Goal: Obtain resource: Download file/media

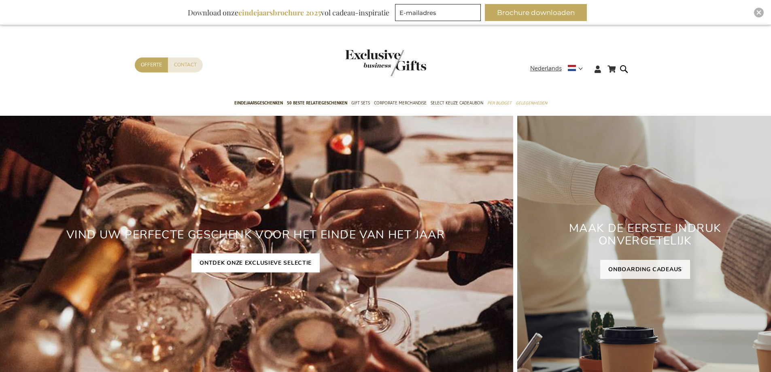
click at [226, 263] on link "ONTDEK ONZE EXCLUSIEVE SELECTIE" at bounding box center [255, 262] width 128 height 19
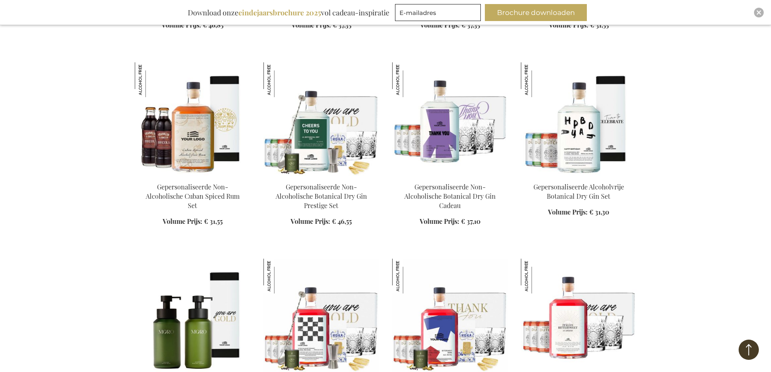
scroll to position [971, 0]
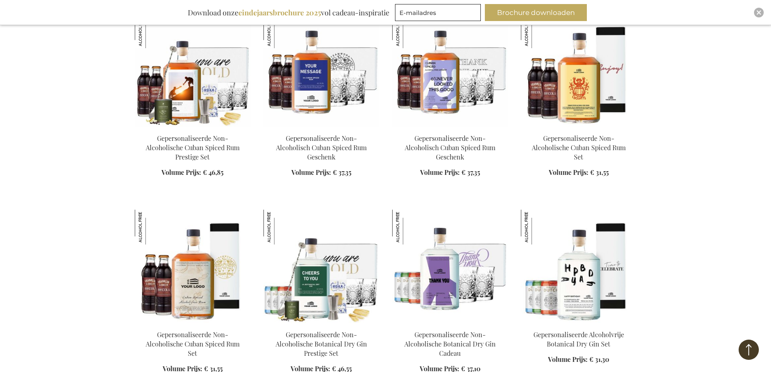
scroll to position [2590, 0]
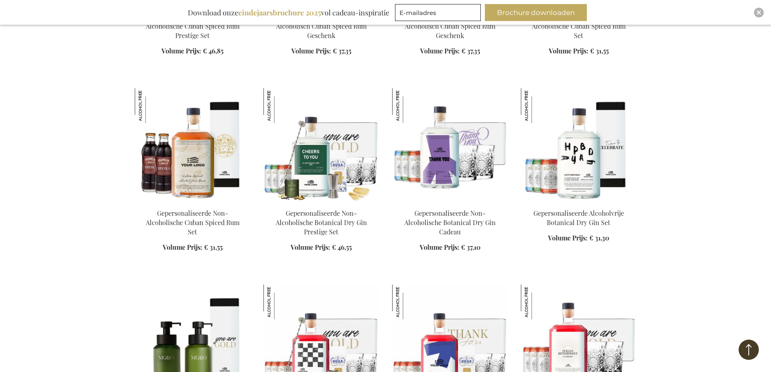
click at [265, 15] on b "eindejaarsbrochure 2025" at bounding box center [279, 13] width 83 height 10
click at [265, 12] on b "eindejaarsbrochure 2025" at bounding box center [279, 13] width 83 height 10
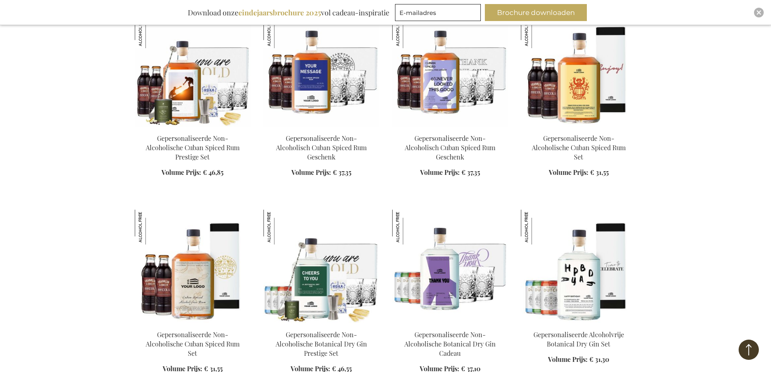
click at [215, 12] on div "Download onze eindejaarsbrochure 2025 vol cadeau-inspiratie" at bounding box center [288, 12] width 209 height 17
click at [216, 14] on div "Download onze eindejaarsbrochure 2025 vol cadeau-inspiratie" at bounding box center [288, 12] width 209 height 17
click at [554, 11] on button "Brochure downloaden" at bounding box center [536, 12] width 102 height 17
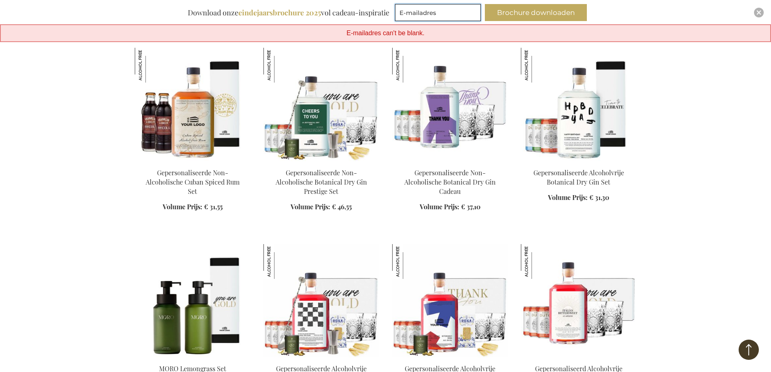
scroll to position [2833, 0]
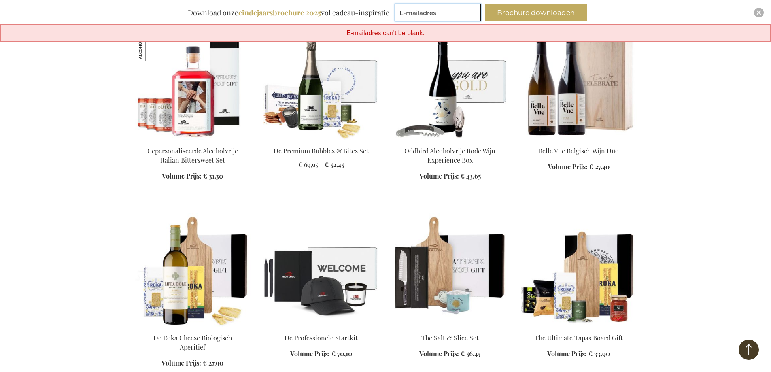
scroll to position [3157, 0]
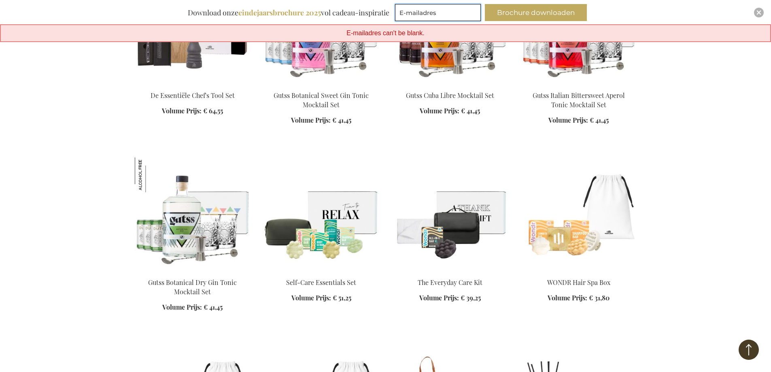
scroll to position [3845, 0]
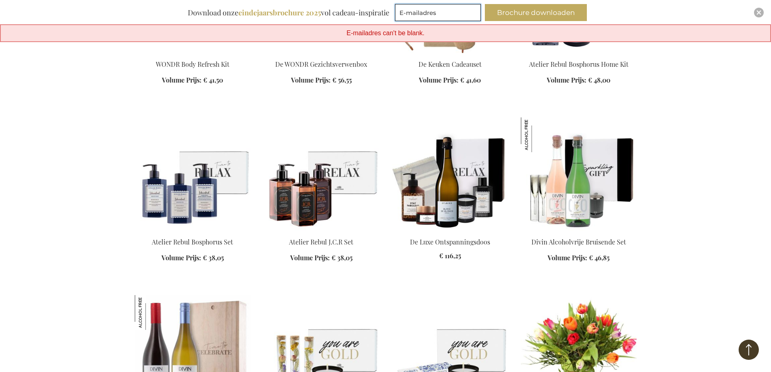
scroll to position [3885, 0]
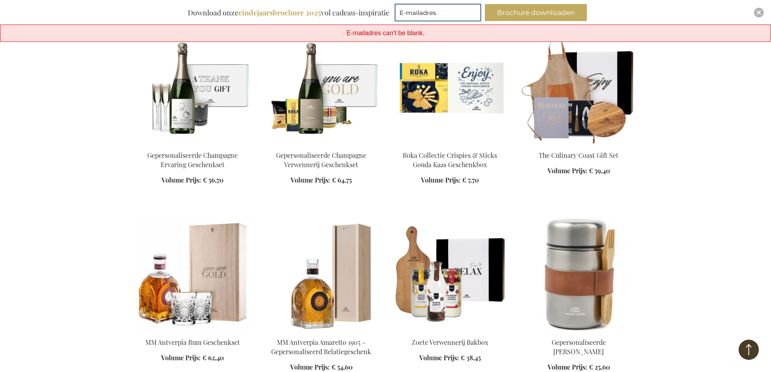
scroll to position [4938, 0]
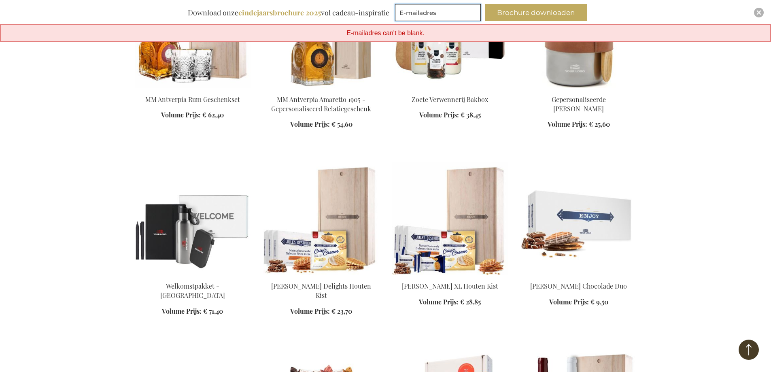
scroll to position [4816, 0]
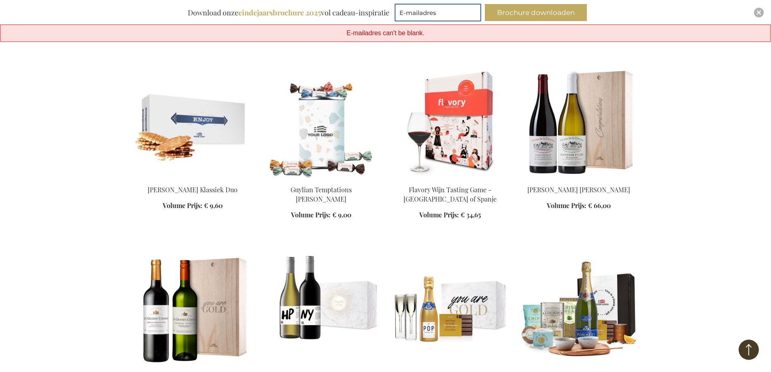
scroll to position [5383, 0]
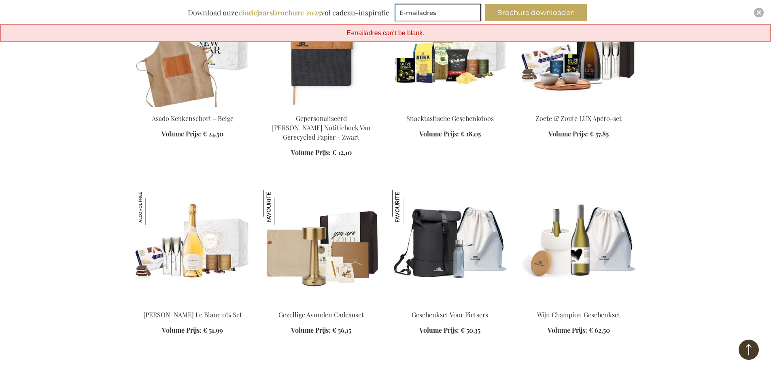
scroll to position [5869, 0]
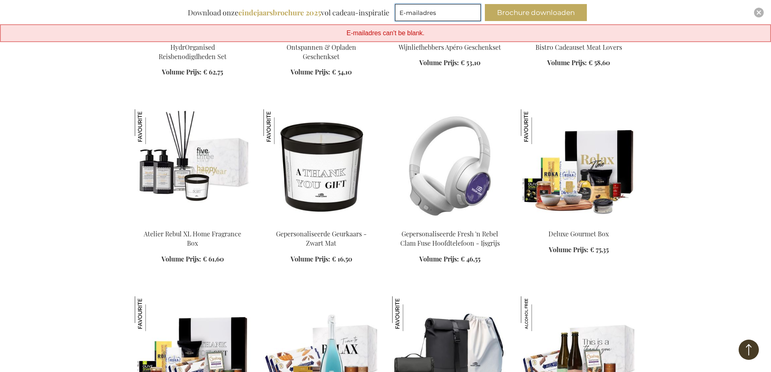
scroll to position [6152, 0]
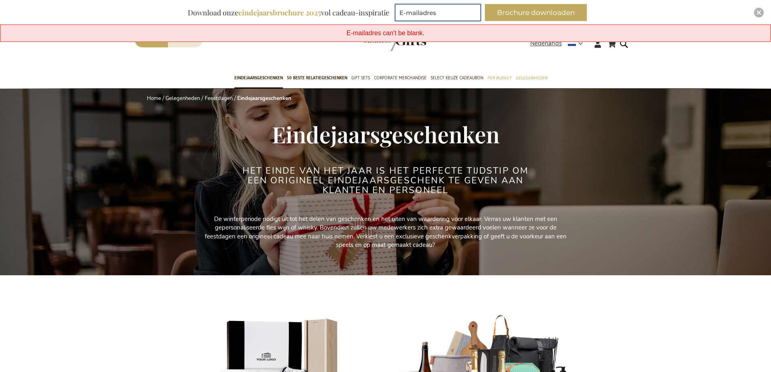
click at [412, 9] on input "E-mailadres" at bounding box center [438, 12] width 86 height 17
type input "a.vanengelen@nagtzaamaccountants.nl"
click at [533, 13] on button "Brochure downloaden" at bounding box center [536, 12] width 102 height 17
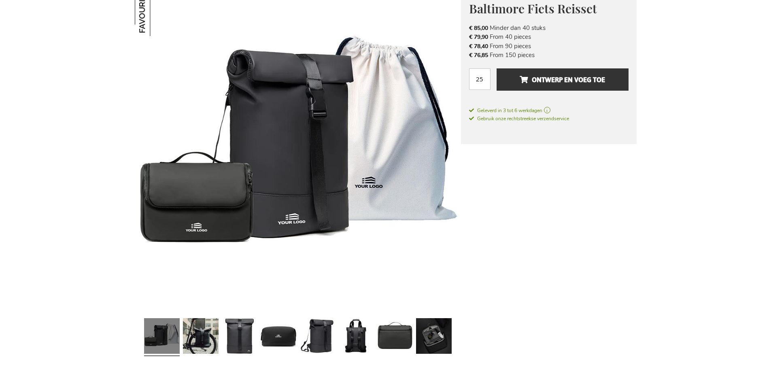
scroll to position [162, 0]
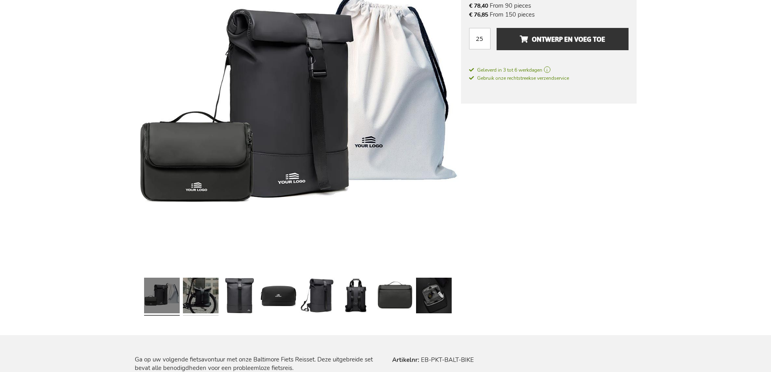
click at [217, 293] on link at bounding box center [201, 296] width 36 height 45
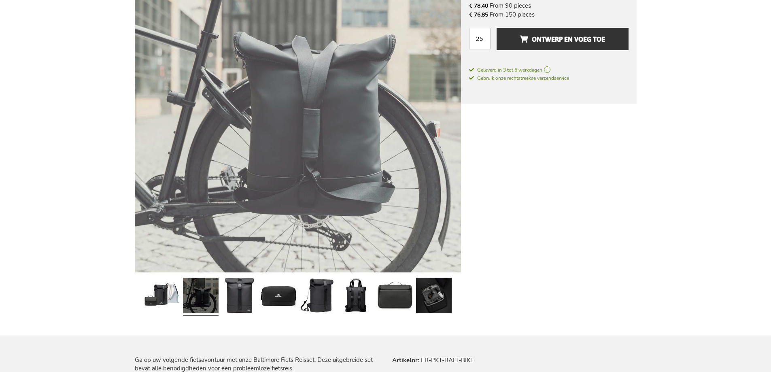
scroll to position [162, 0]
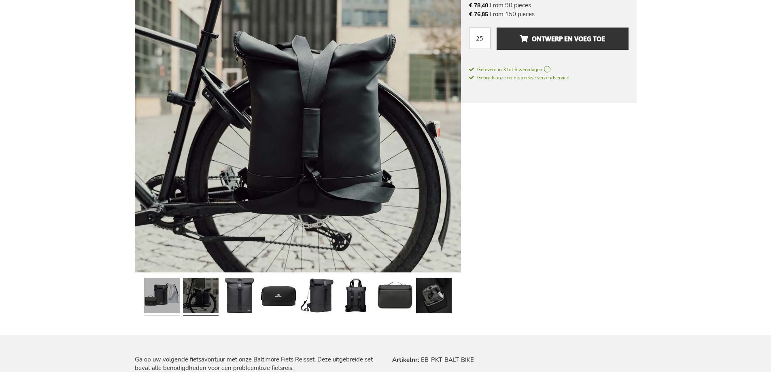
click at [161, 293] on link at bounding box center [162, 296] width 36 height 45
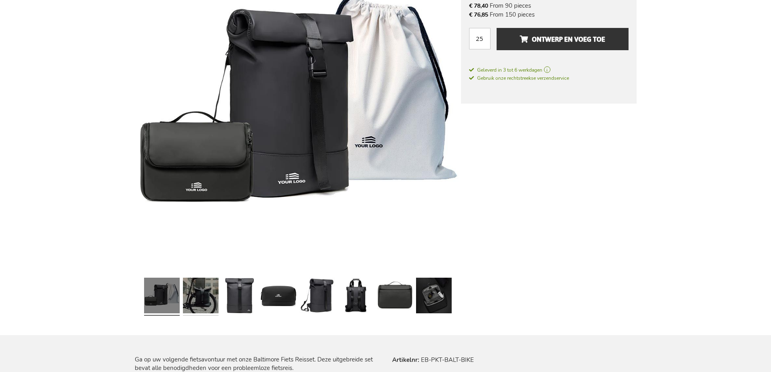
click at [200, 296] on link at bounding box center [201, 296] width 36 height 45
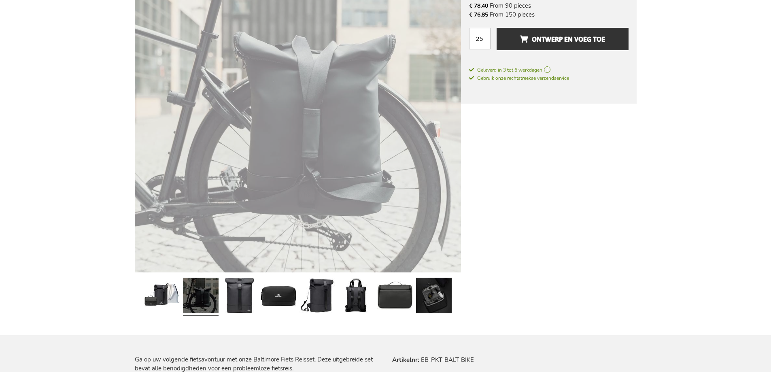
scroll to position [162, 0]
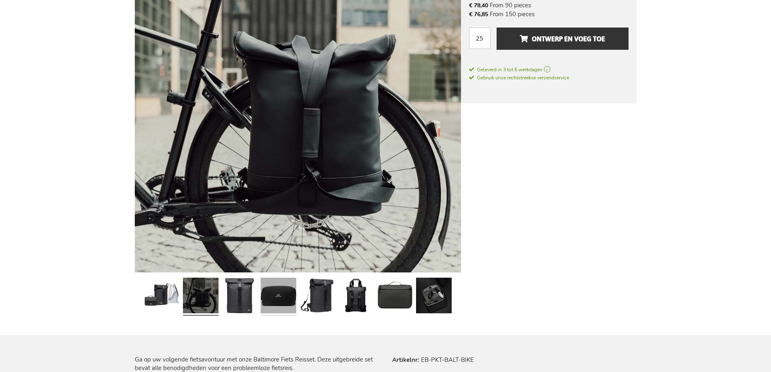
click at [274, 298] on link at bounding box center [279, 296] width 36 height 45
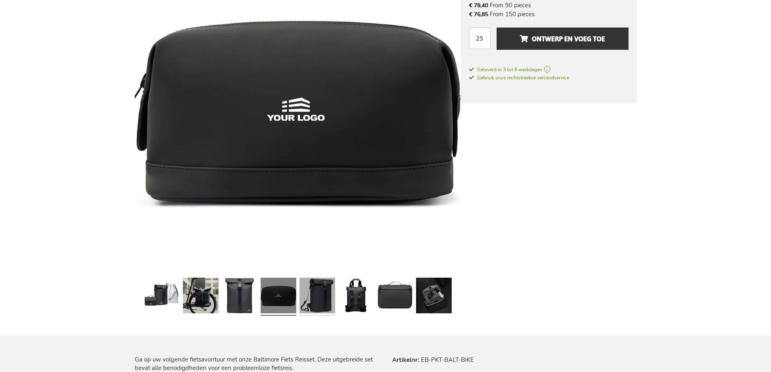
click at [319, 296] on link at bounding box center [318, 296] width 36 height 45
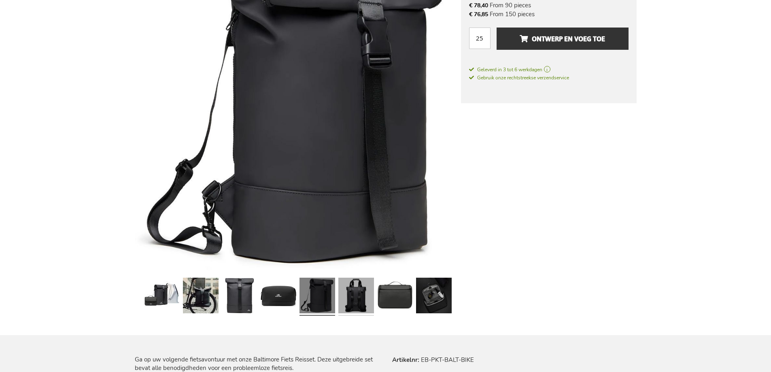
click at [360, 297] on link at bounding box center [356, 296] width 36 height 45
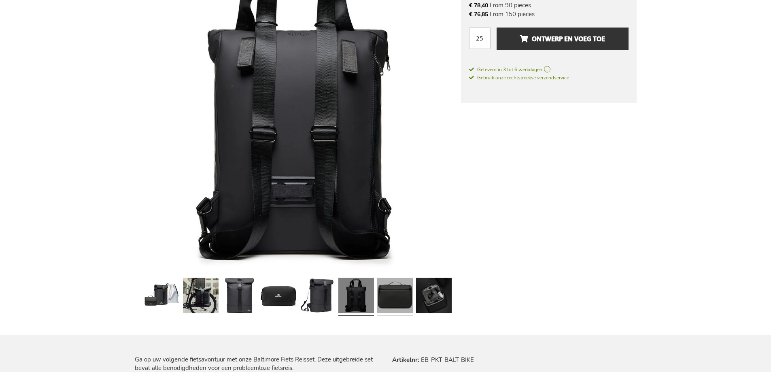
click at [393, 297] on link at bounding box center [395, 296] width 36 height 45
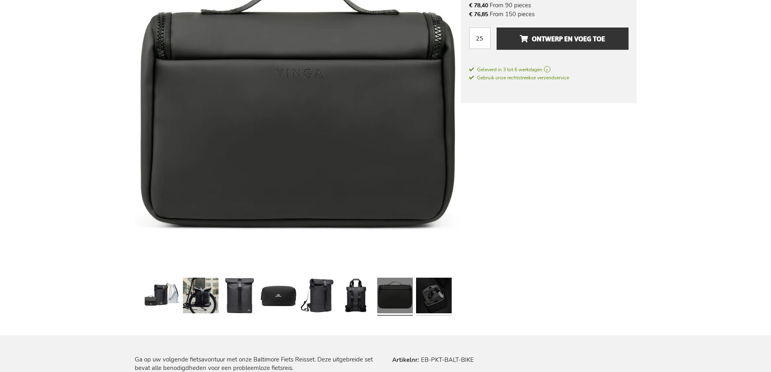
click at [431, 299] on link at bounding box center [434, 296] width 36 height 45
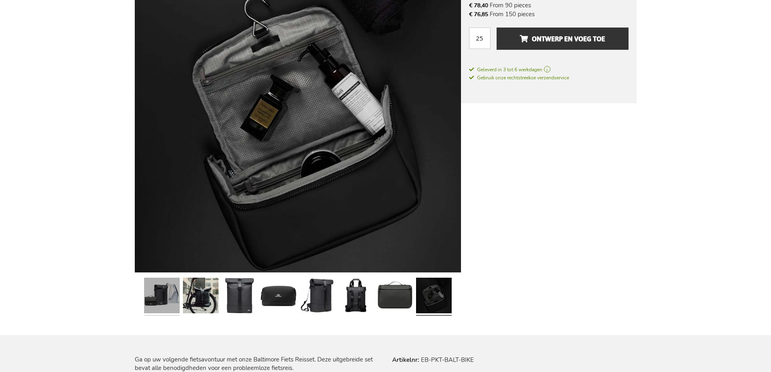
click at [154, 300] on link at bounding box center [162, 296] width 36 height 45
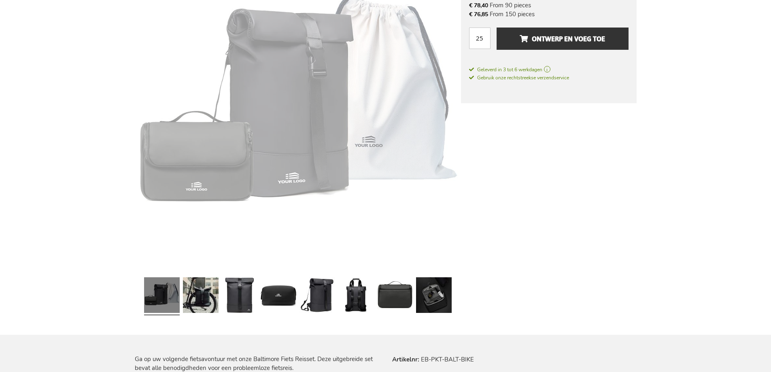
scroll to position [162, 0]
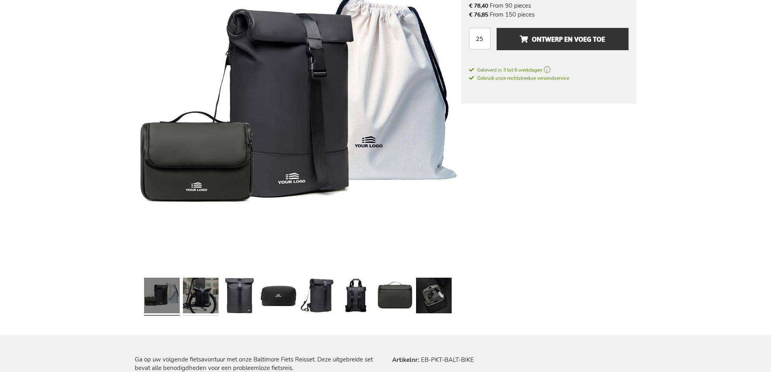
click at [204, 293] on link at bounding box center [201, 296] width 36 height 45
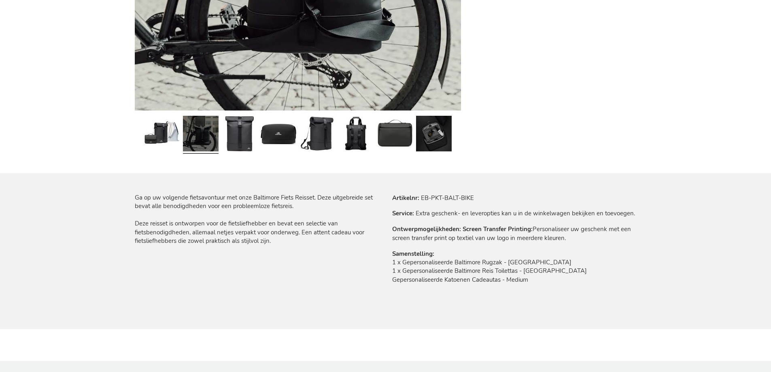
scroll to position [162, 0]
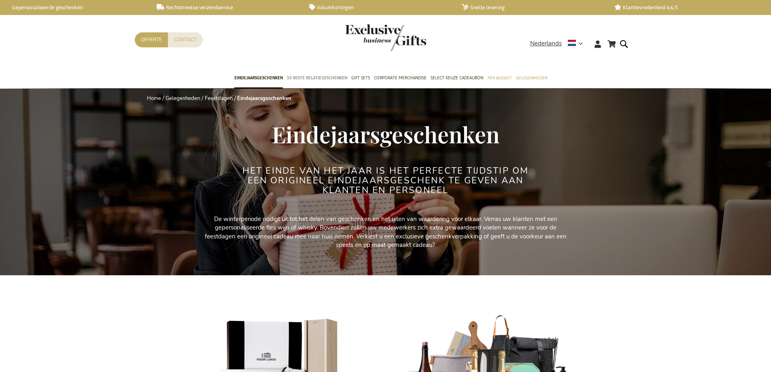
click at [304, 79] on span "50 beste relatiegeschenken" at bounding box center [317, 78] width 60 height 8
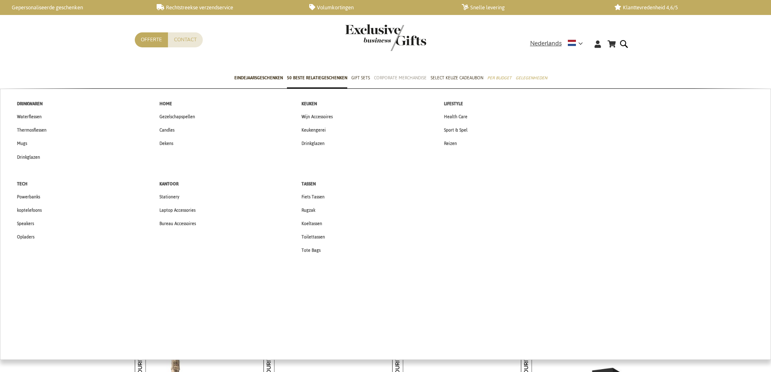
click at [387, 79] on span "Corporate Merchandise" at bounding box center [400, 78] width 53 height 8
click at [178, 224] on span "Bureau Accessoires" at bounding box center [177, 223] width 36 height 8
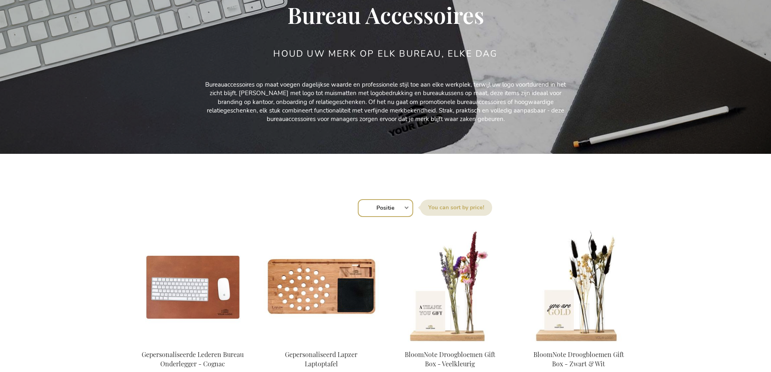
scroll to position [202, 0]
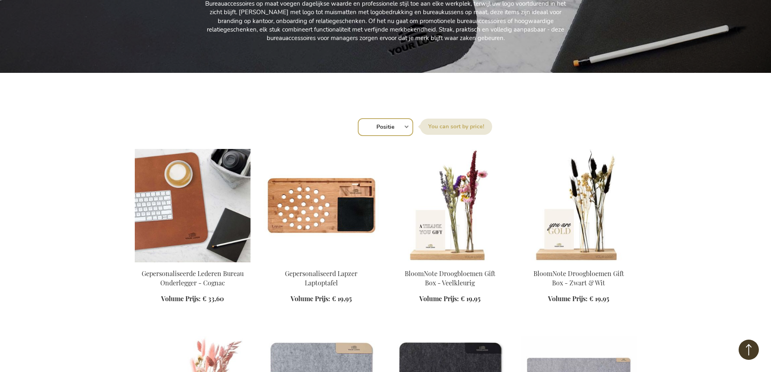
click at [187, 192] on img at bounding box center [193, 205] width 116 height 113
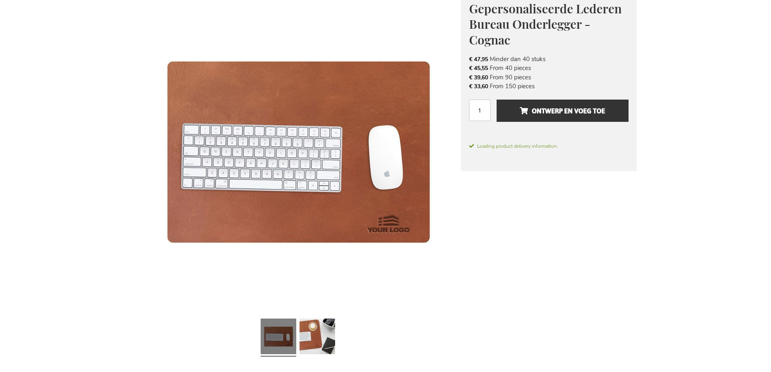
scroll to position [202, 0]
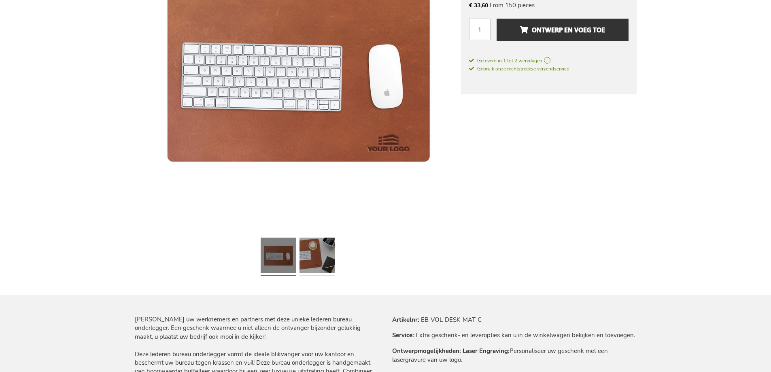
click at [311, 257] on link at bounding box center [318, 256] width 36 height 45
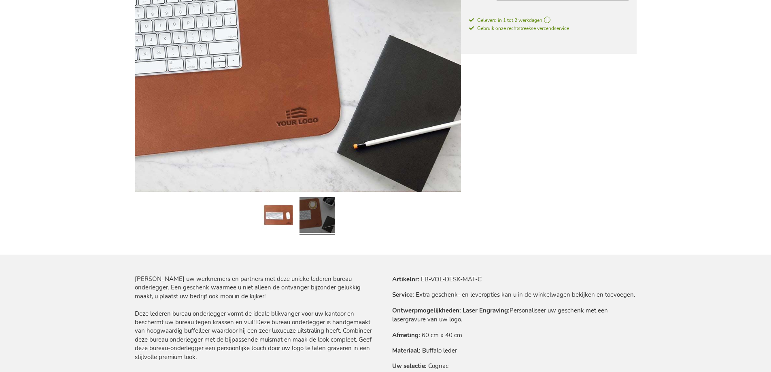
scroll to position [0, 0]
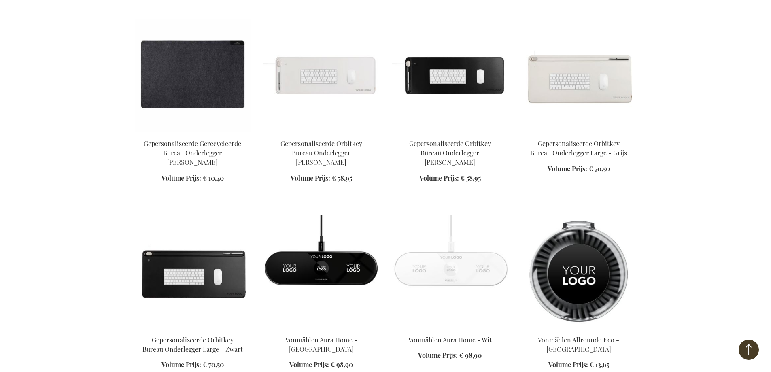
scroll to position [797, 0]
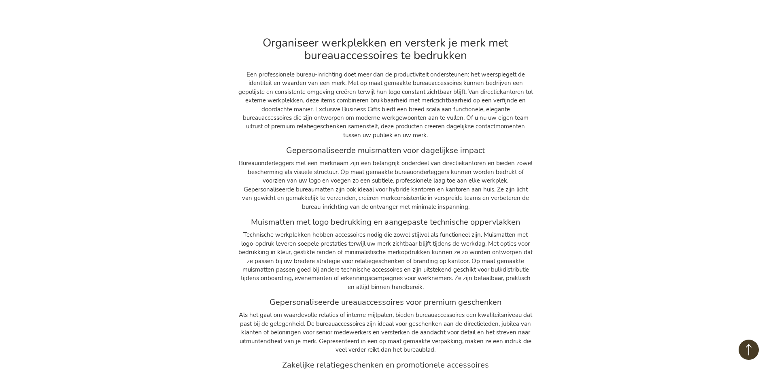
scroll to position [1039, 0]
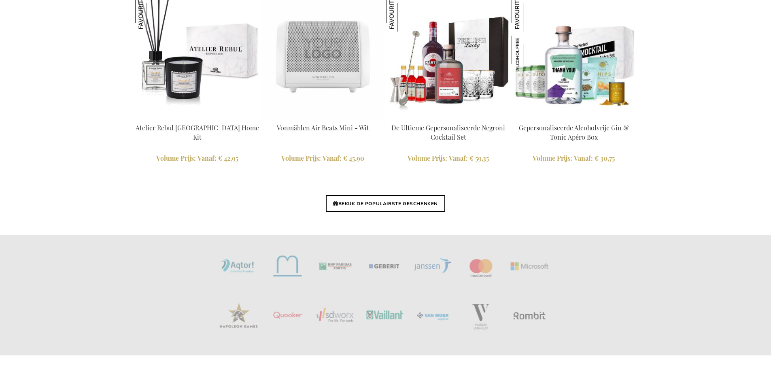
scroll to position [1821, 0]
